Goal: Information Seeking & Learning: Learn about a topic

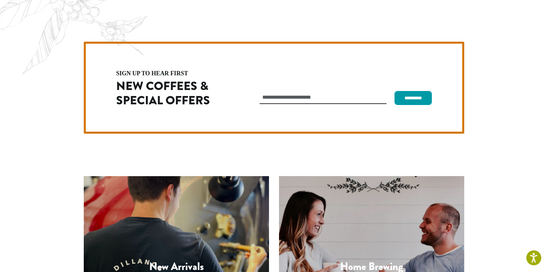
scroll to position [1884, 0]
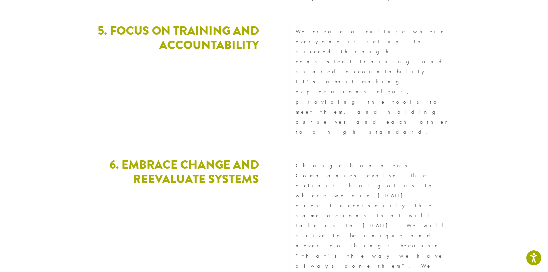
scroll to position [1845, 0]
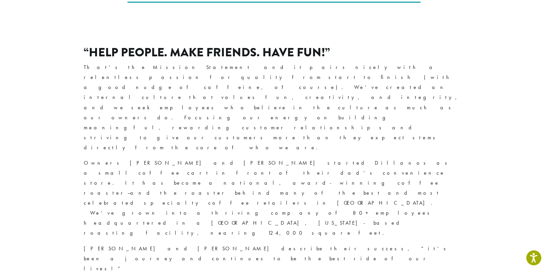
scroll to position [197, 0]
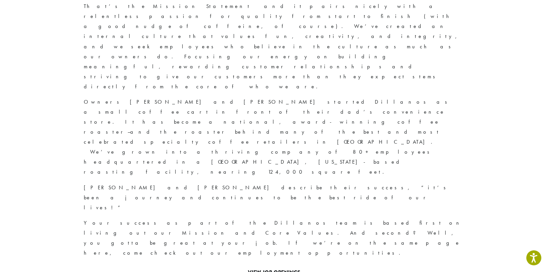
click at [287, 269] on link "View Job Openings" at bounding box center [274, 273] width 52 height 9
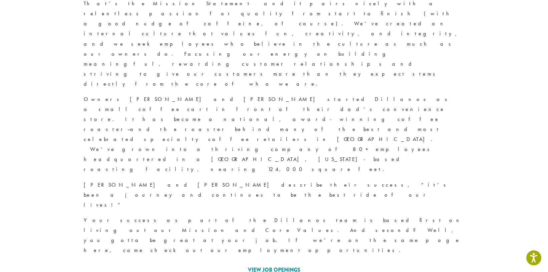
scroll to position [218, 0]
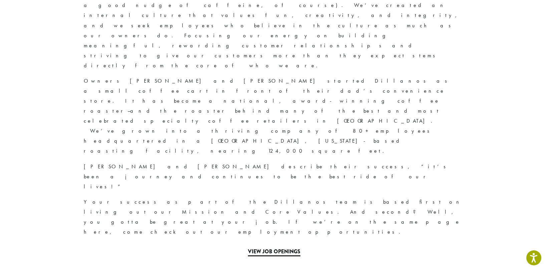
click at [268, 248] on link "View Job Openings" at bounding box center [274, 252] width 52 height 9
